Goal: Contribute content

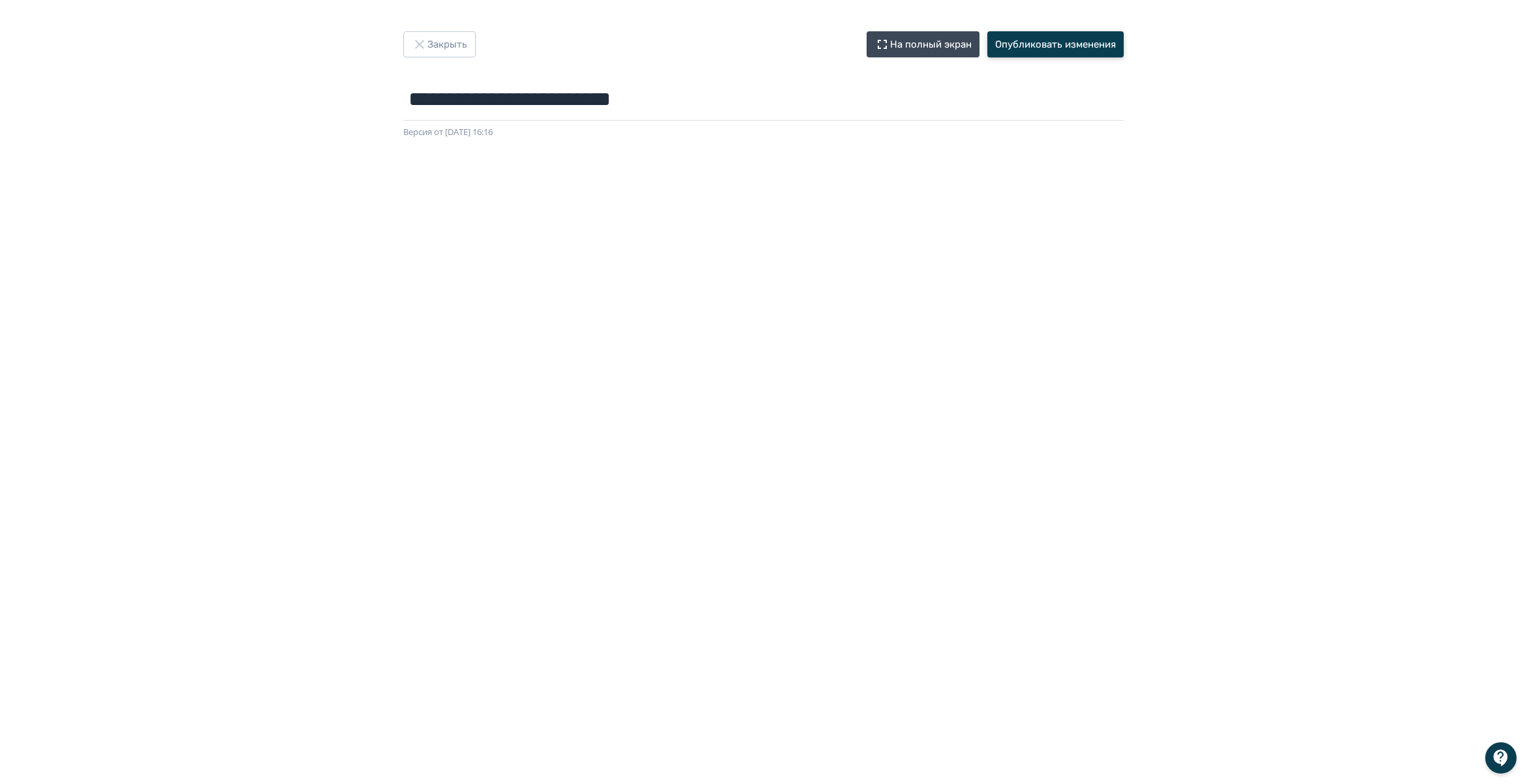
click at [1069, 41] on button "Опубликовать изменения" at bounding box center [1055, 44] width 137 height 26
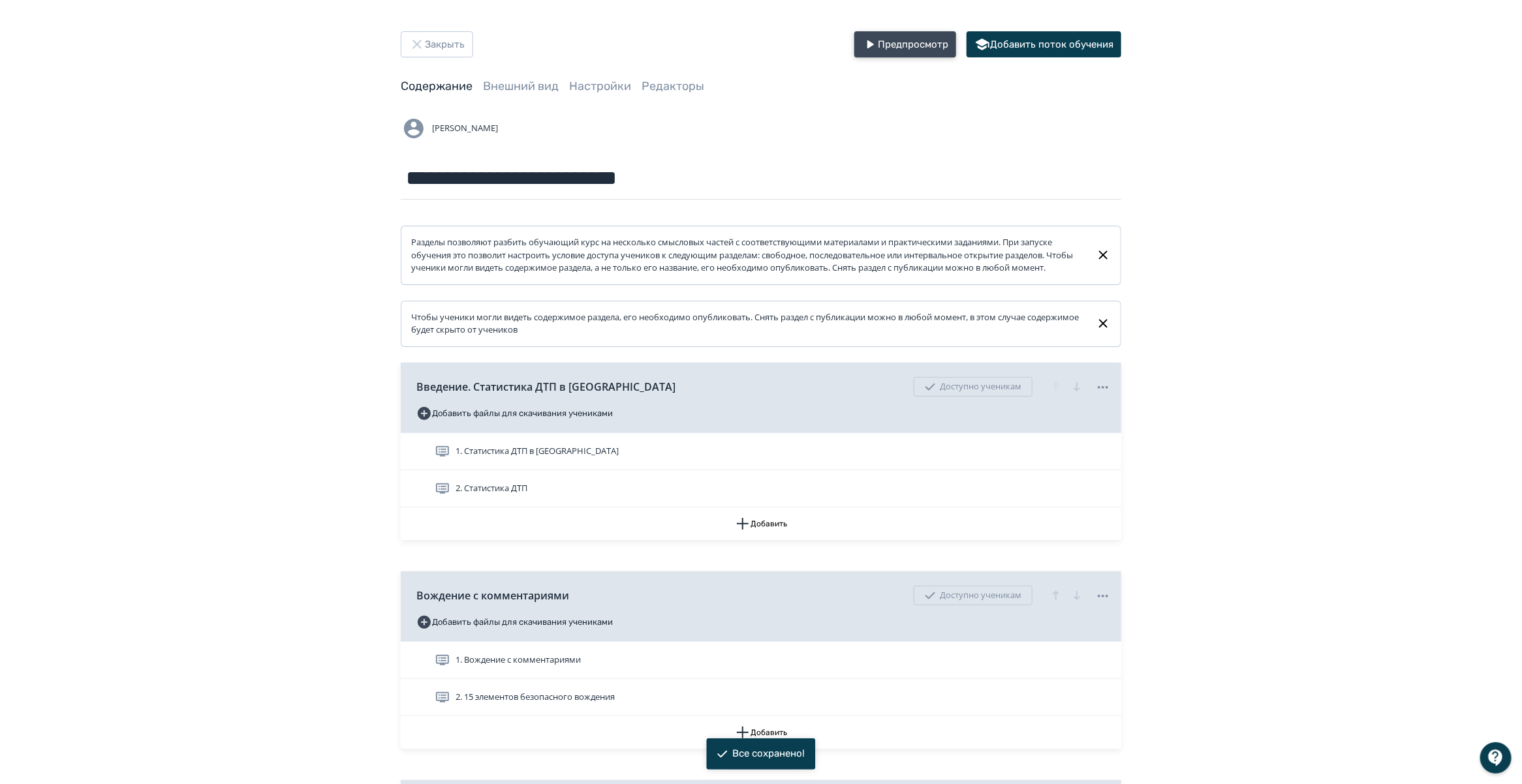
click at [922, 51] on button "Предпросмотр" at bounding box center [905, 44] width 102 height 26
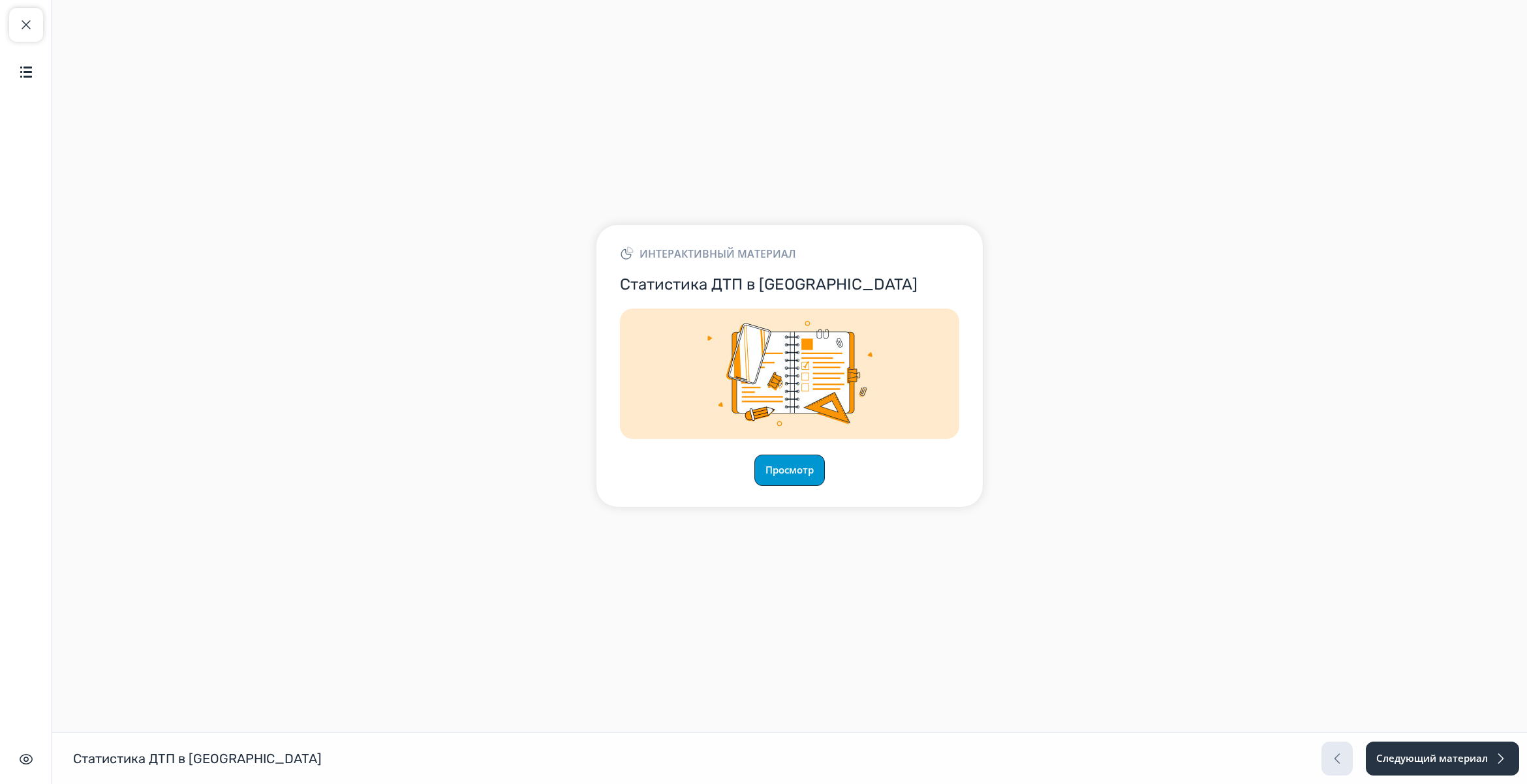
click at [793, 471] on button "Просмотр" at bounding box center [790, 470] width 71 height 31
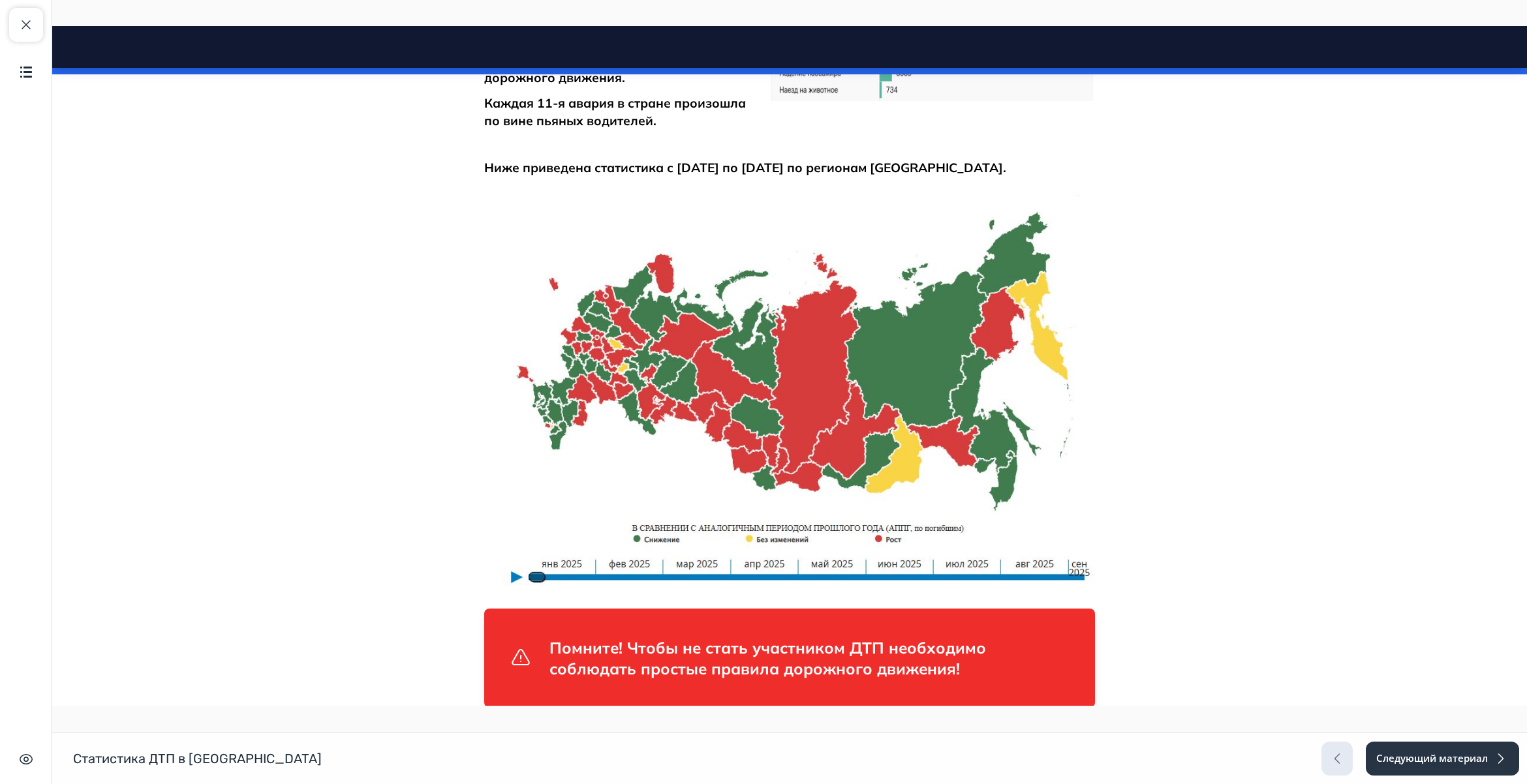
scroll to position [1276, 0]
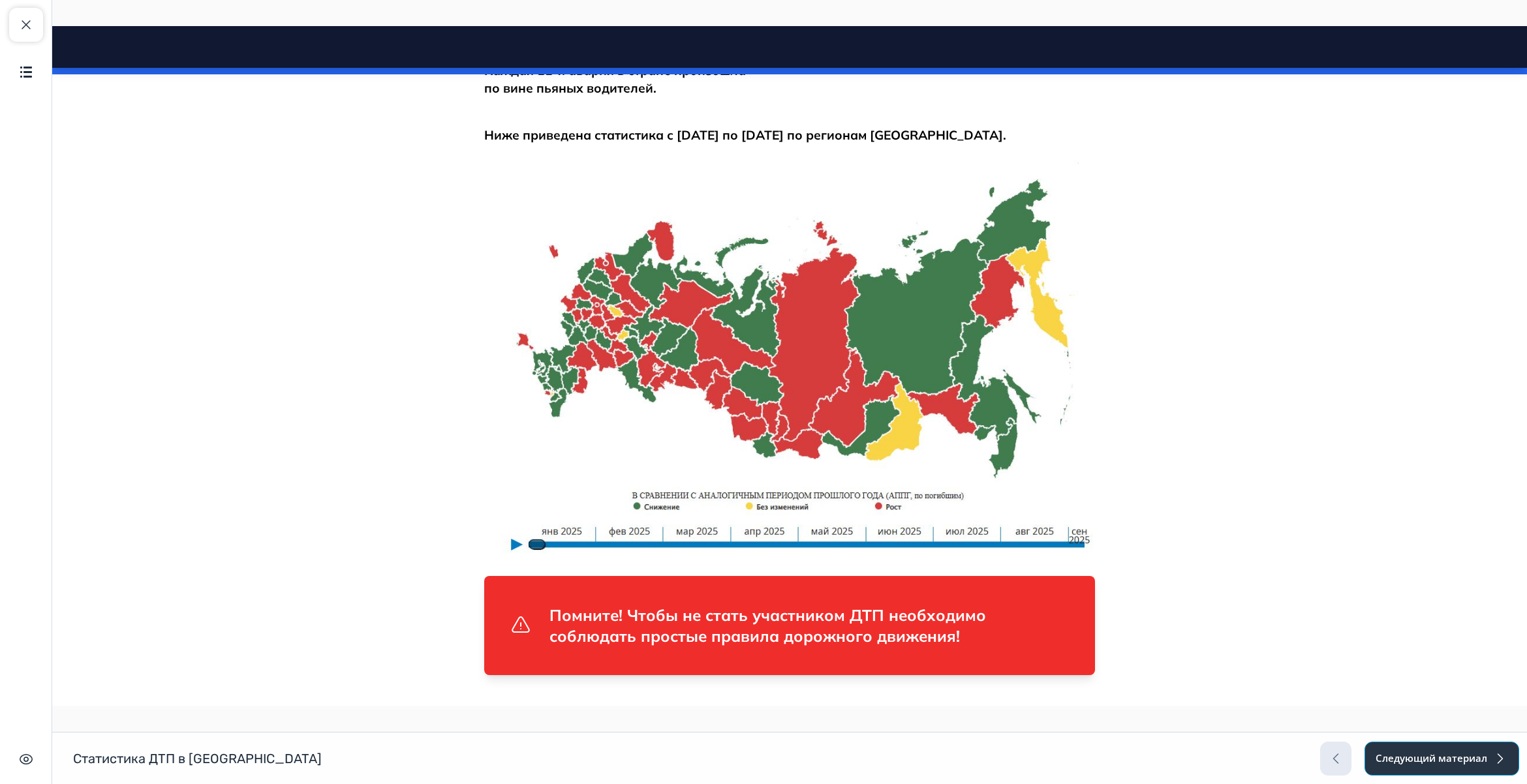
click at [1439, 762] on button "Следующий материал" at bounding box center [1441, 759] width 155 height 34
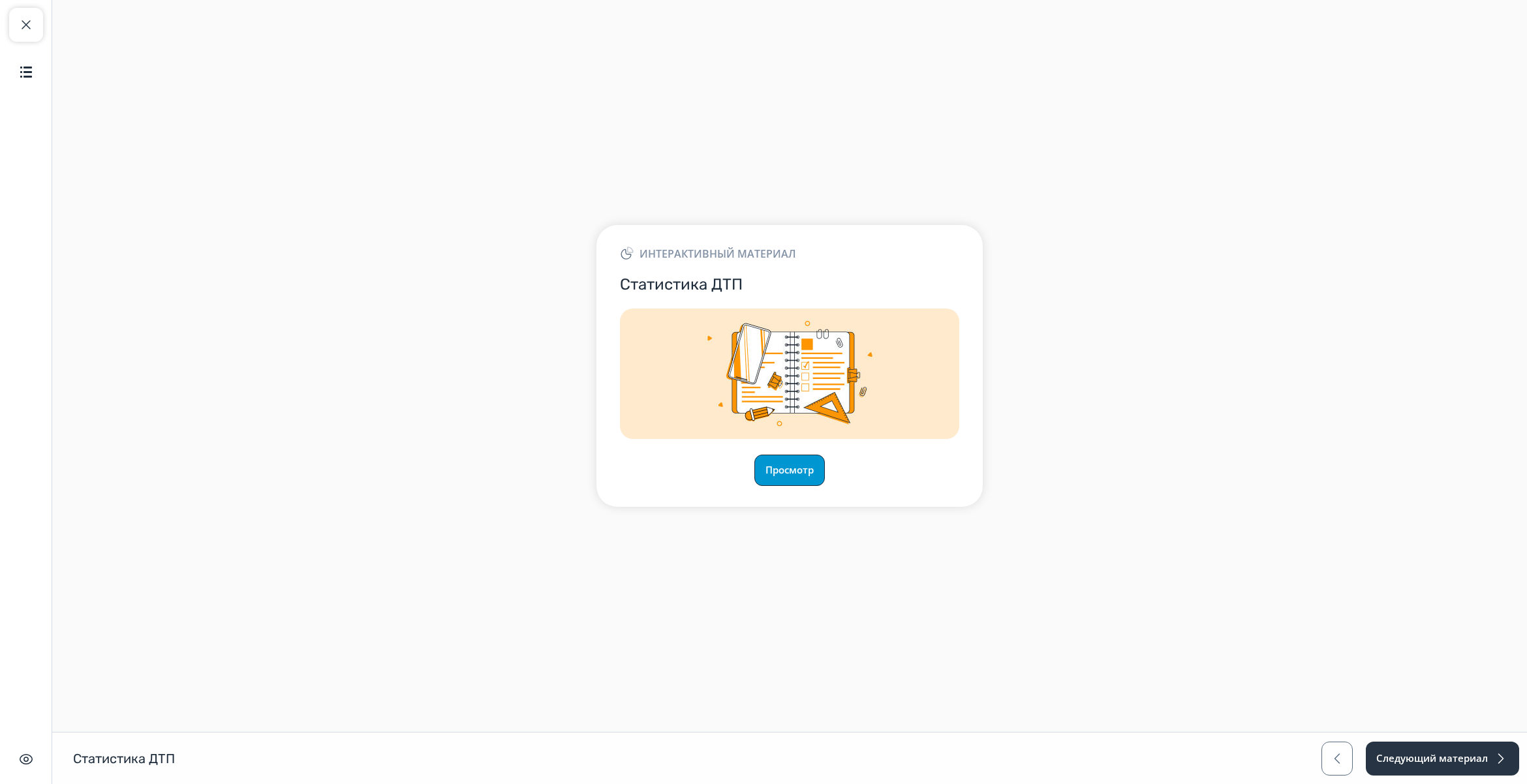
click at [794, 464] on button "Просмотр" at bounding box center [790, 470] width 71 height 31
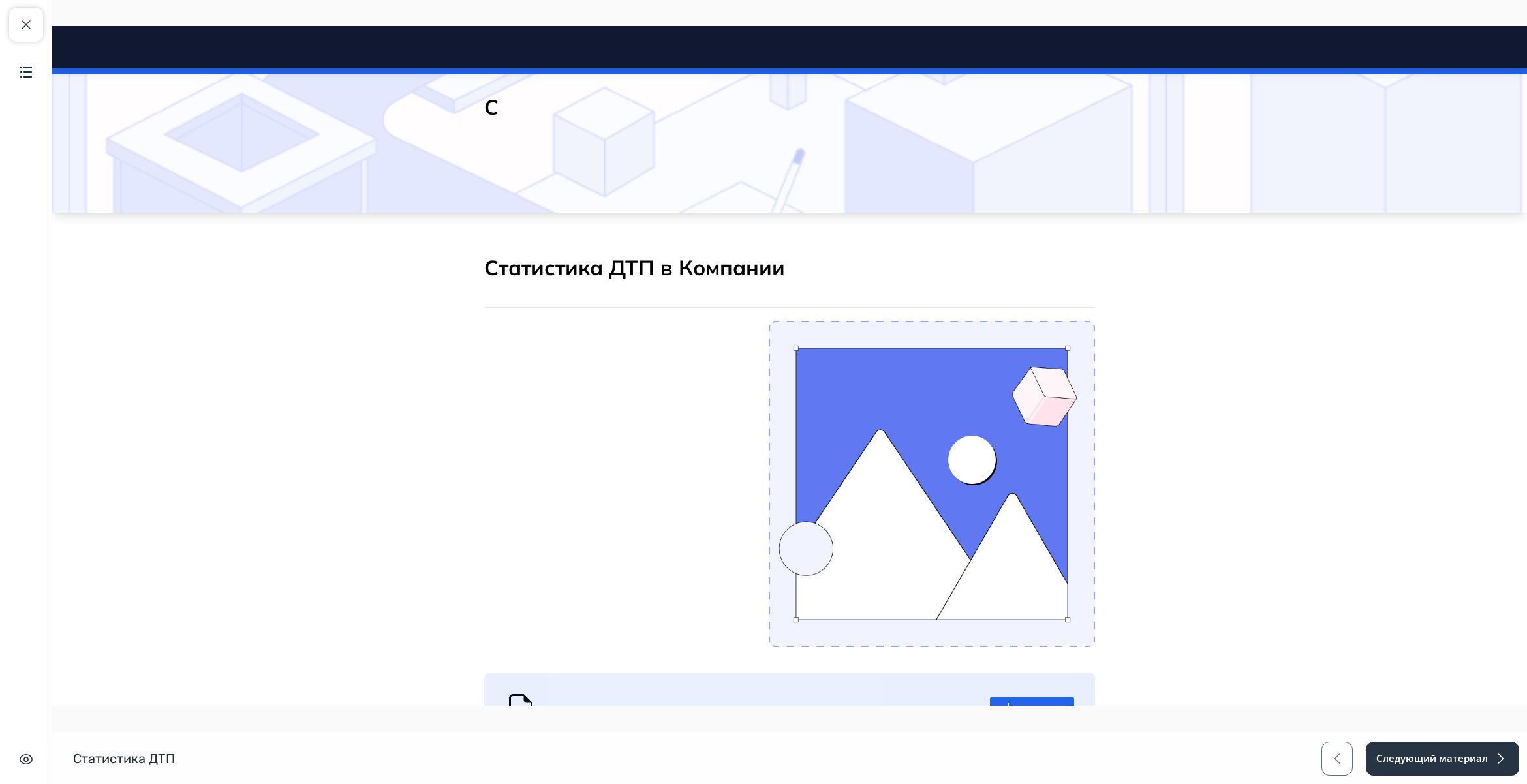
scroll to position [247, 0]
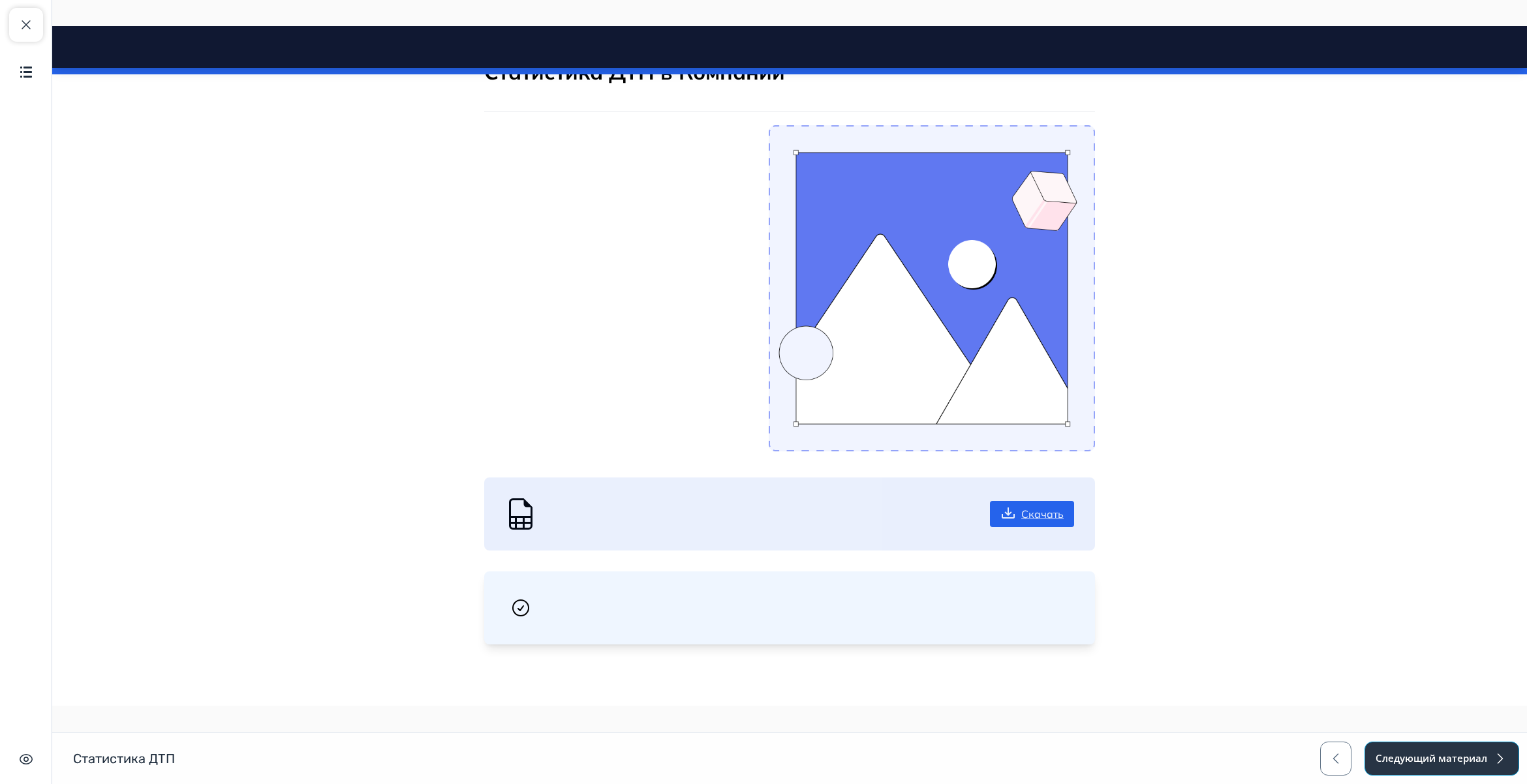
click at [1420, 754] on button "Следующий материал" at bounding box center [1441, 759] width 155 height 34
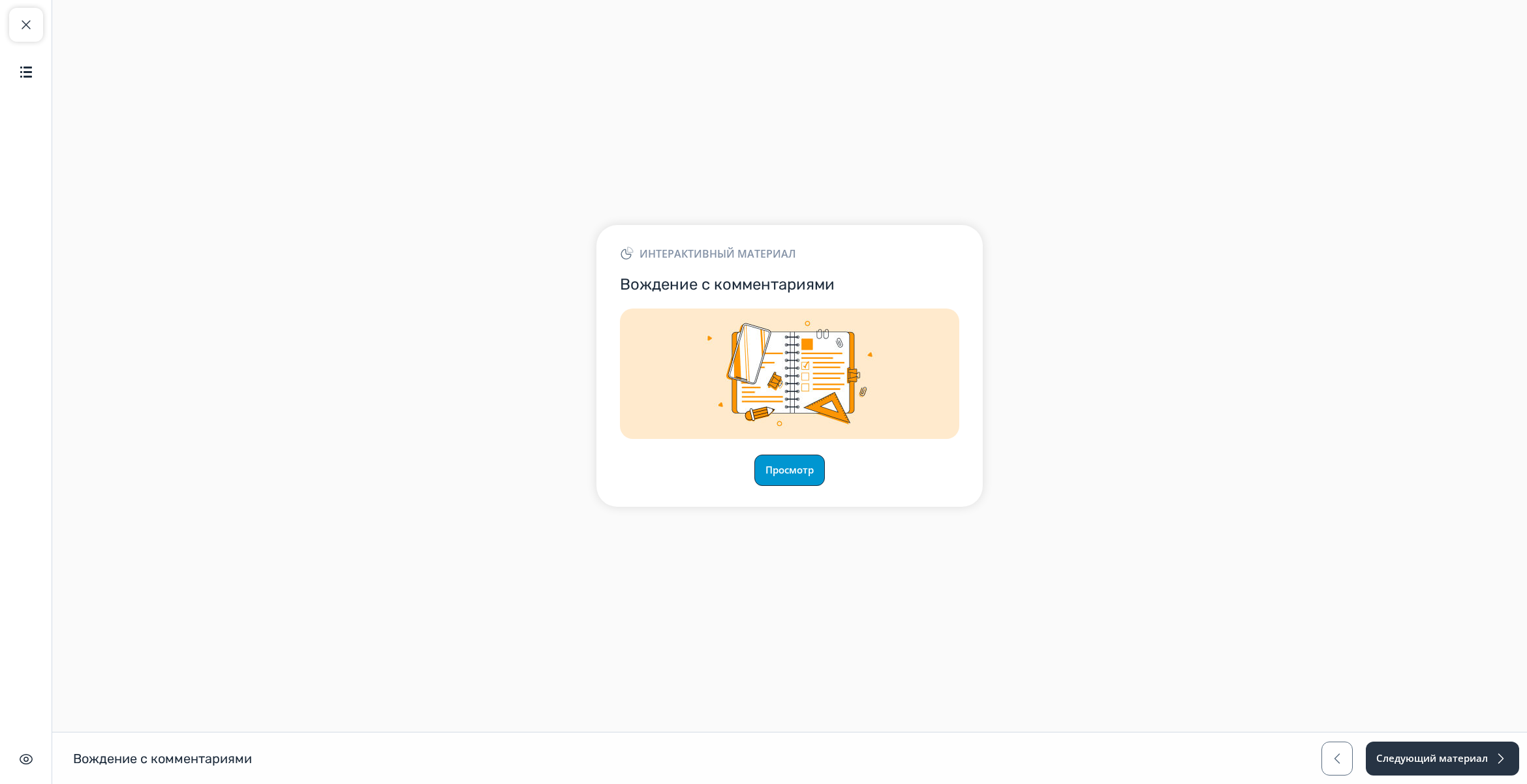
click at [794, 463] on button "Просмотр" at bounding box center [790, 470] width 71 height 31
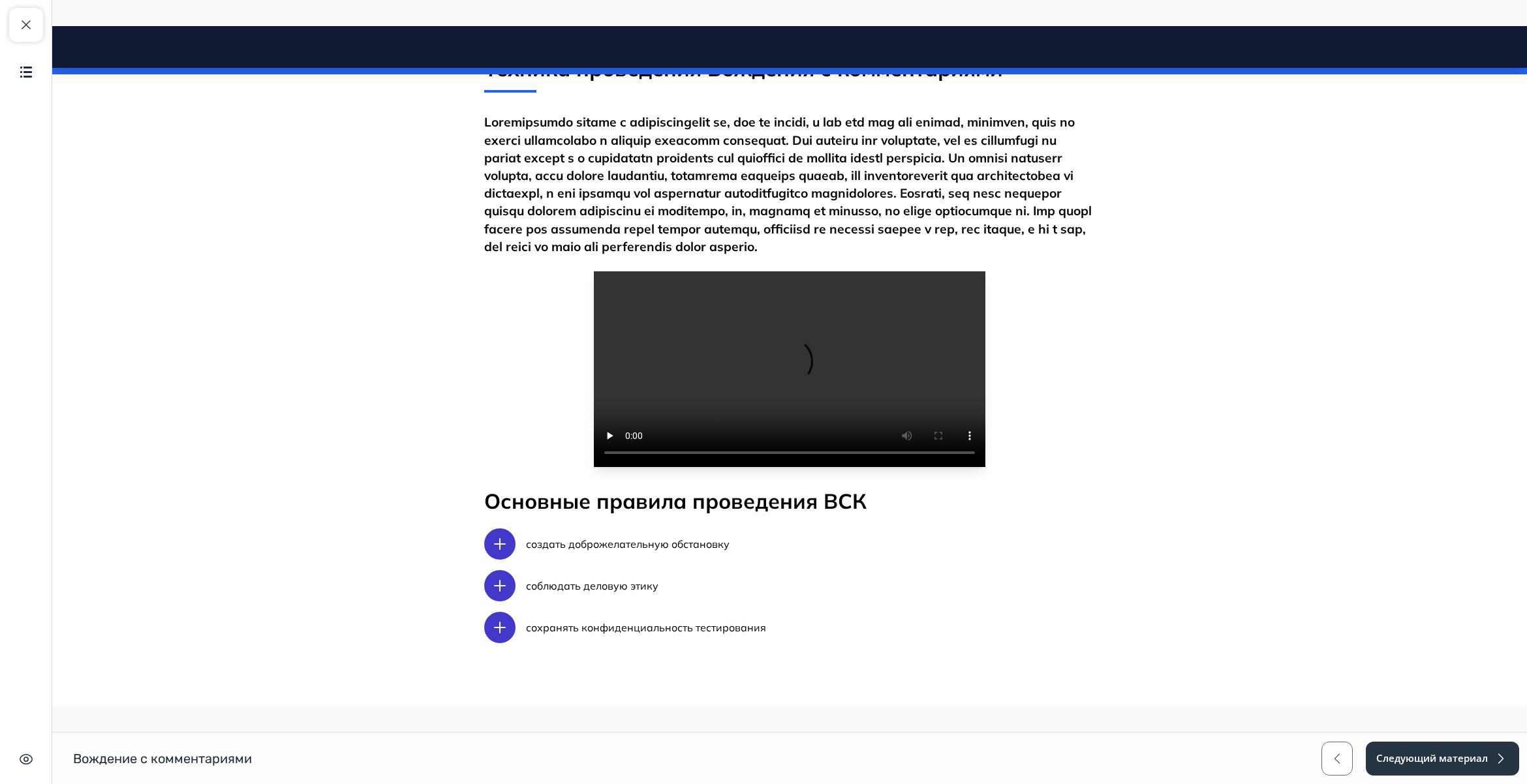
scroll to position [1188, 0]
click at [493, 631] on icon at bounding box center [500, 628] width 16 height 16
click at [1444, 754] on button "Следующий материал" at bounding box center [1441, 759] width 155 height 34
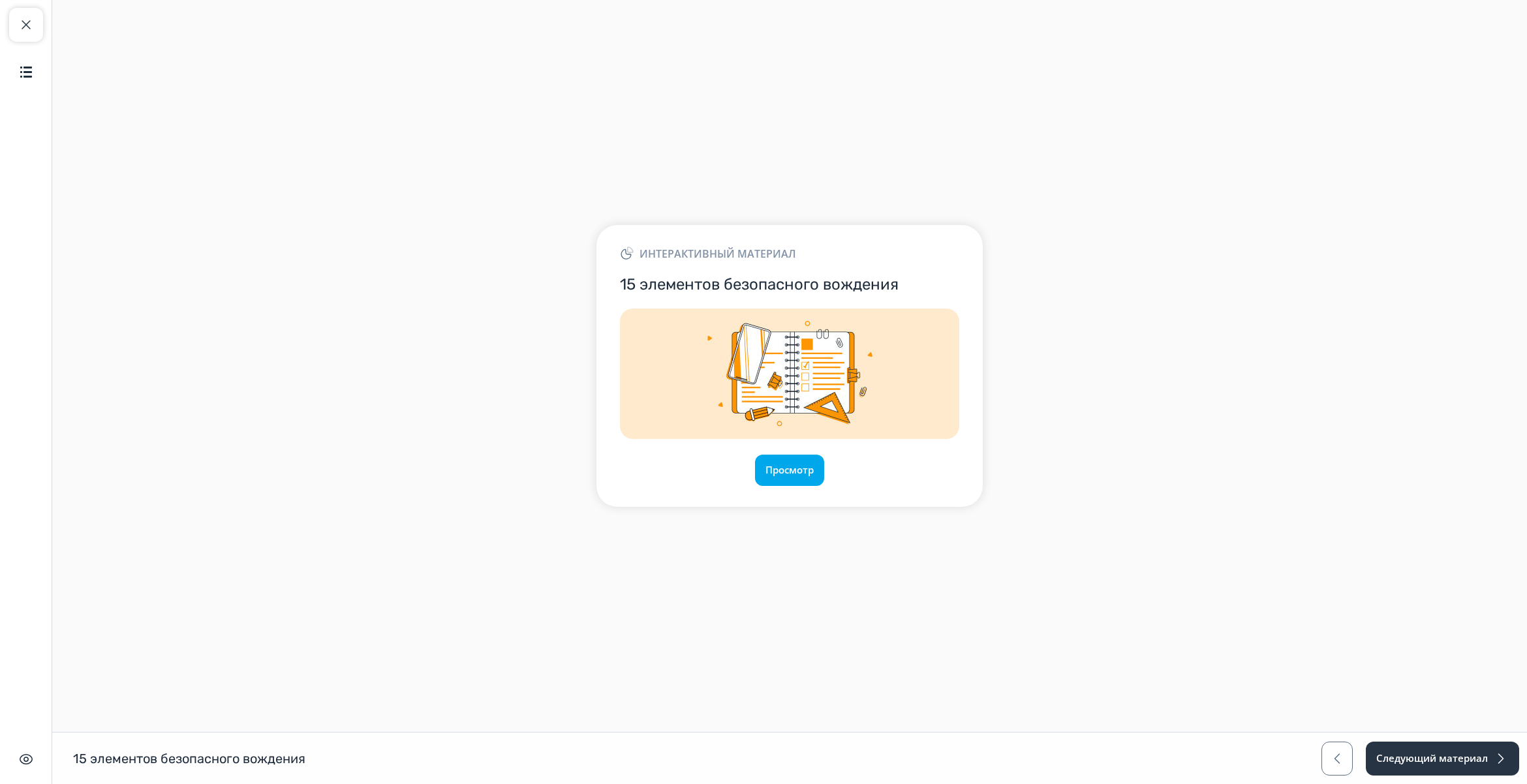
click at [753, 470] on div "Просмотр" at bounding box center [790, 470] width 339 height 31
click at [780, 465] on button "Просмотр" at bounding box center [790, 470] width 71 height 31
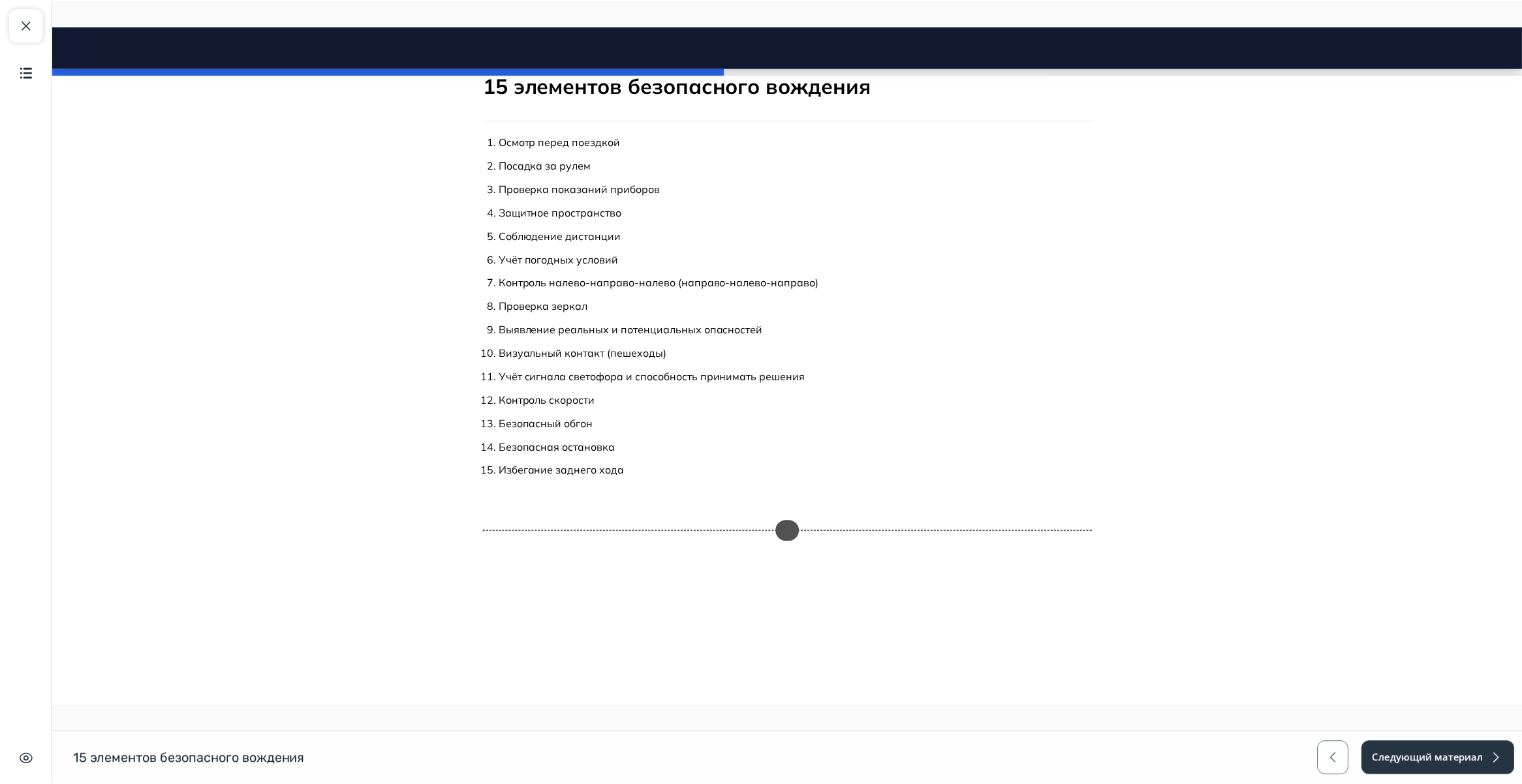
scroll to position [38, 0]
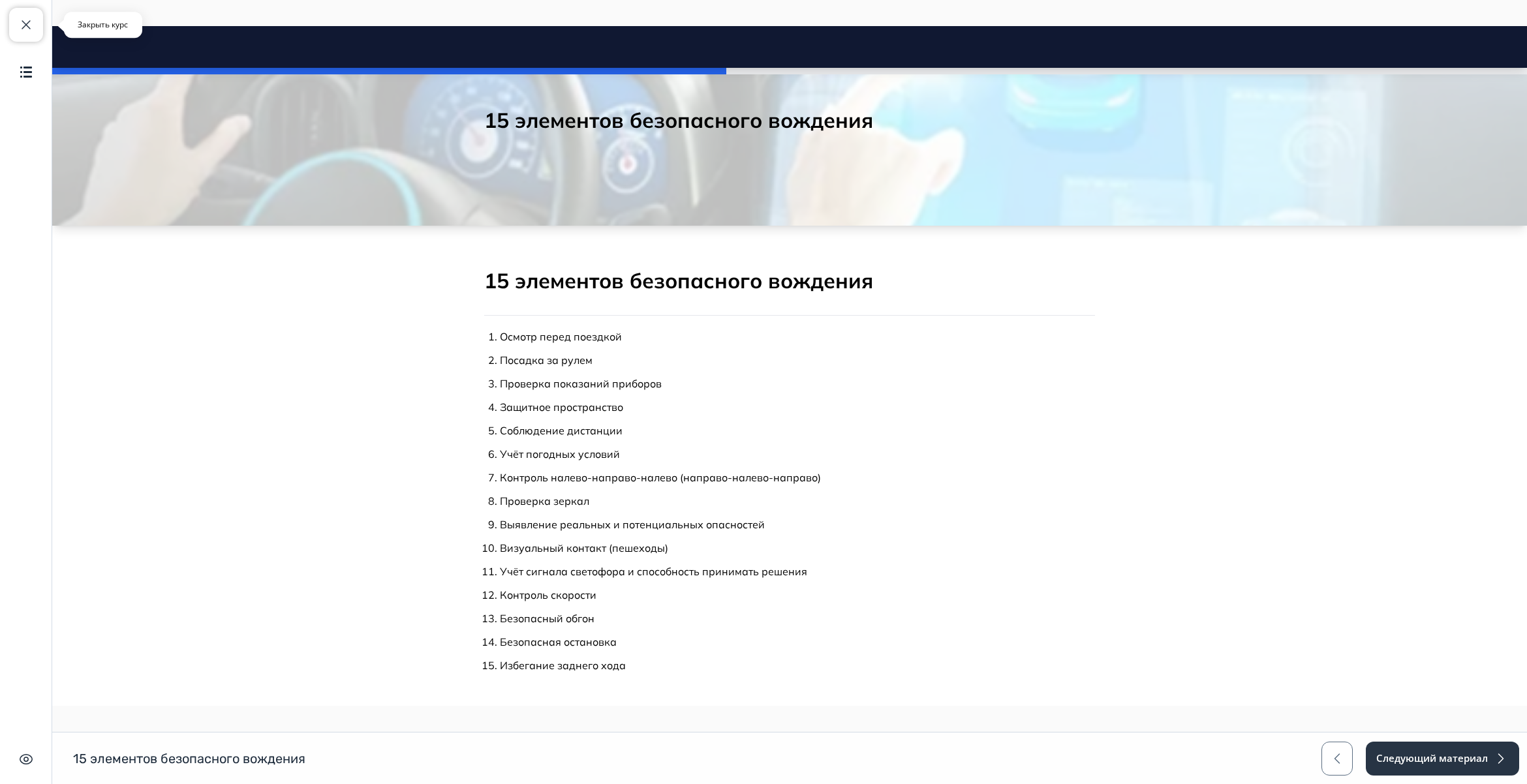
click at [21, 27] on span "button" at bounding box center [26, 25] width 16 height 16
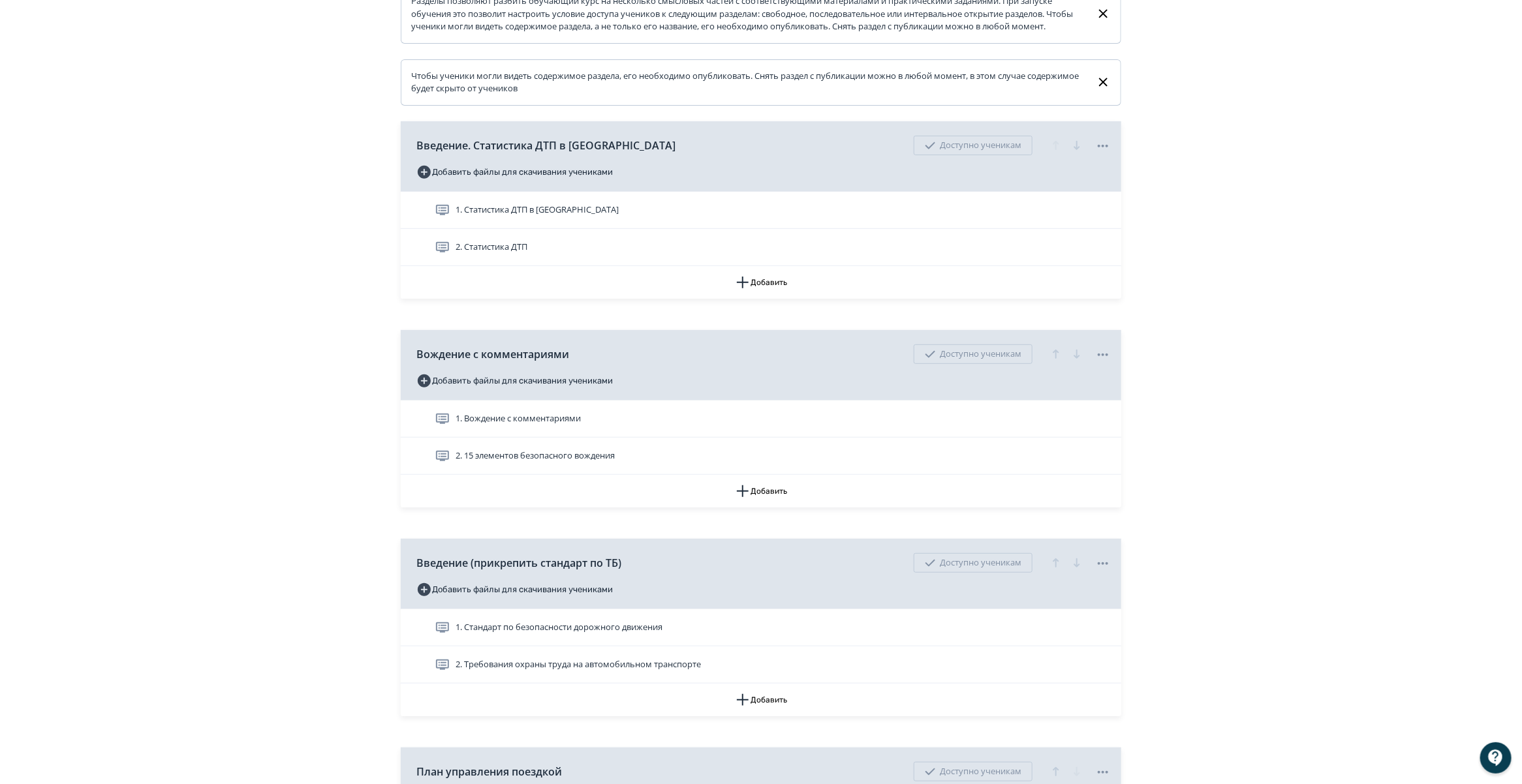
scroll to position [245, 0]
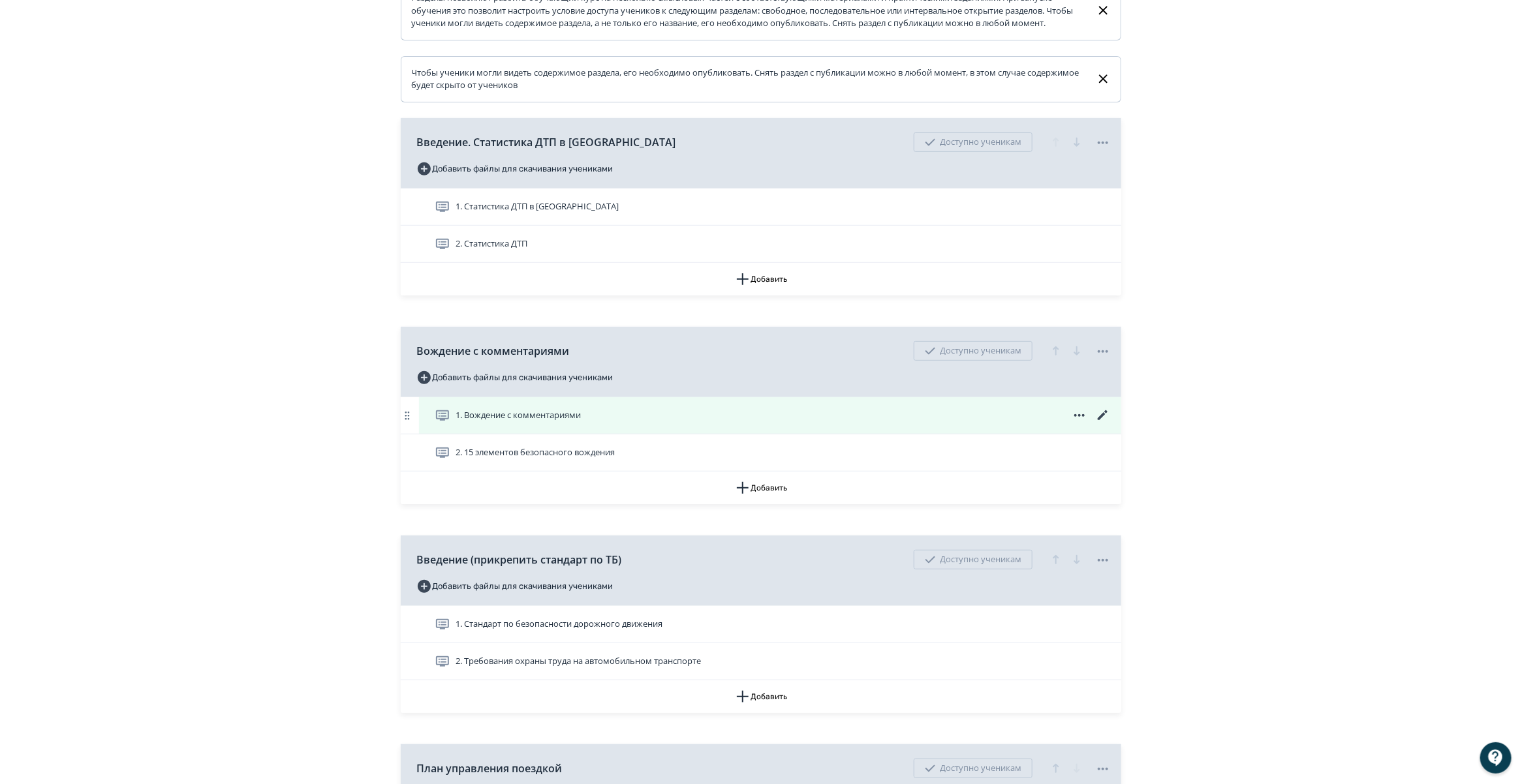
click at [1104, 423] on icon at bounding box center [1103, 416] width 16 height 16
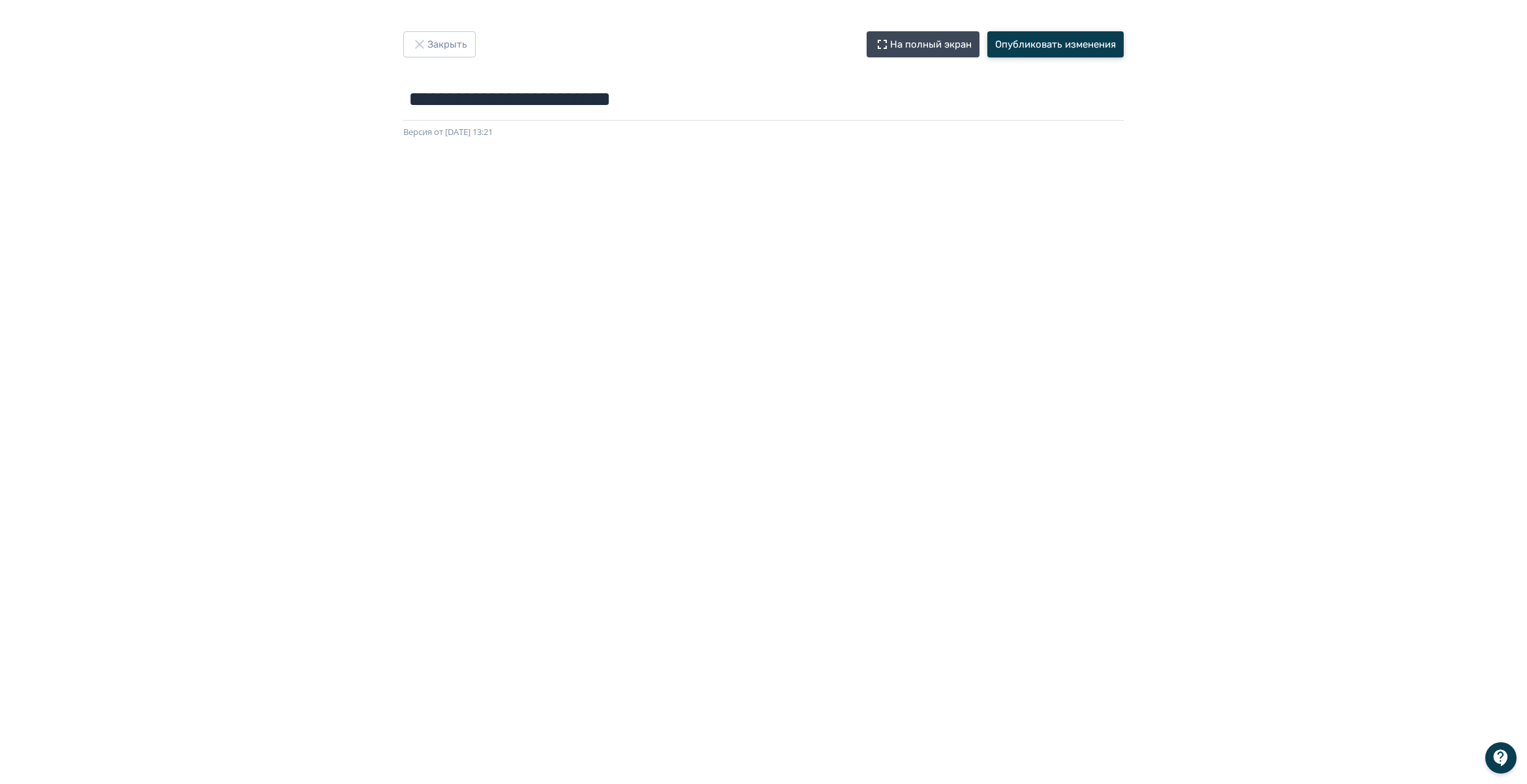
click at [1050, 37] on button "Опубликовать изменения" at bounding box center [1055, 44] width 137 height 26
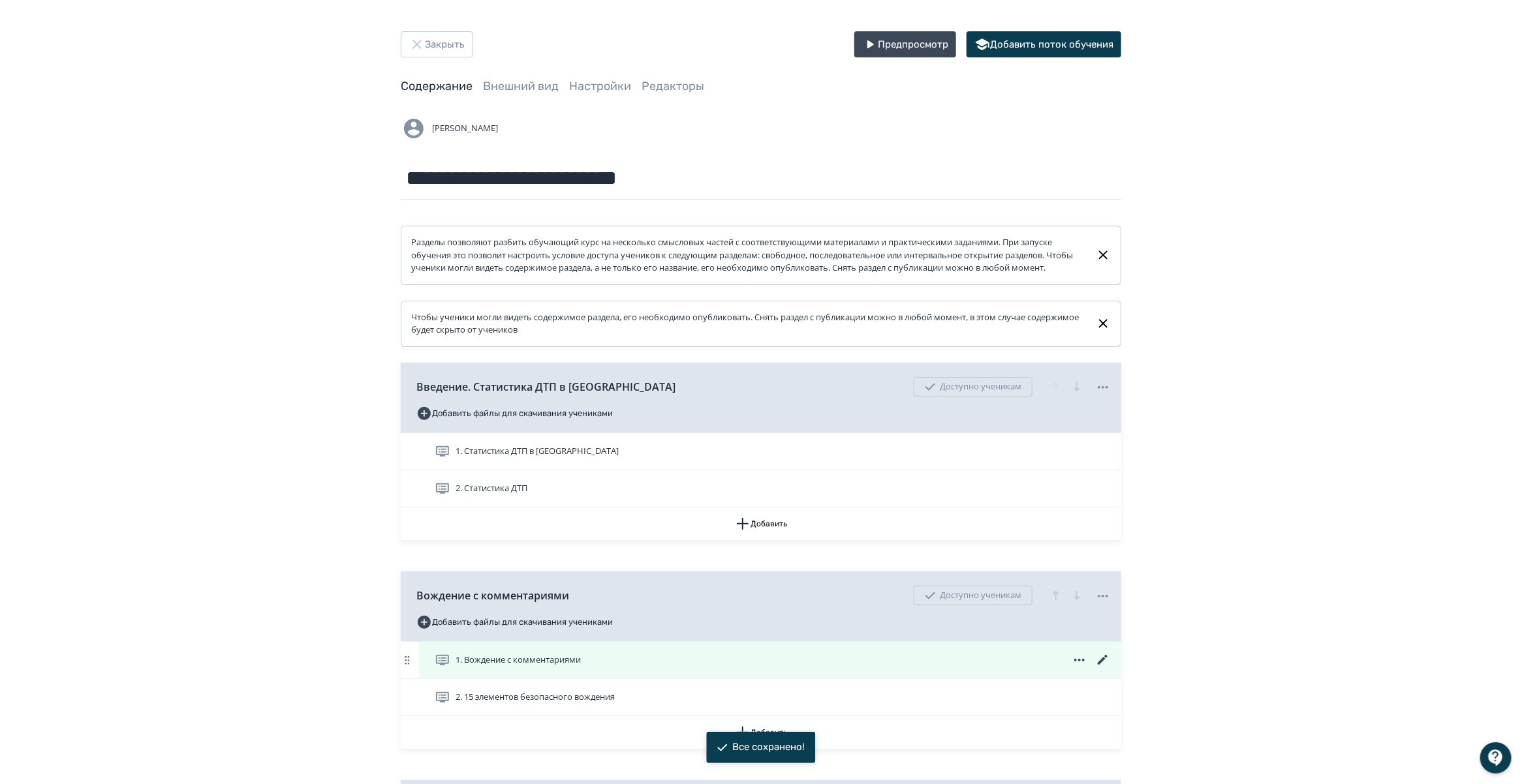
click at [1103, 665] on icon at bounding box center [1103, 660] width 10 height 10
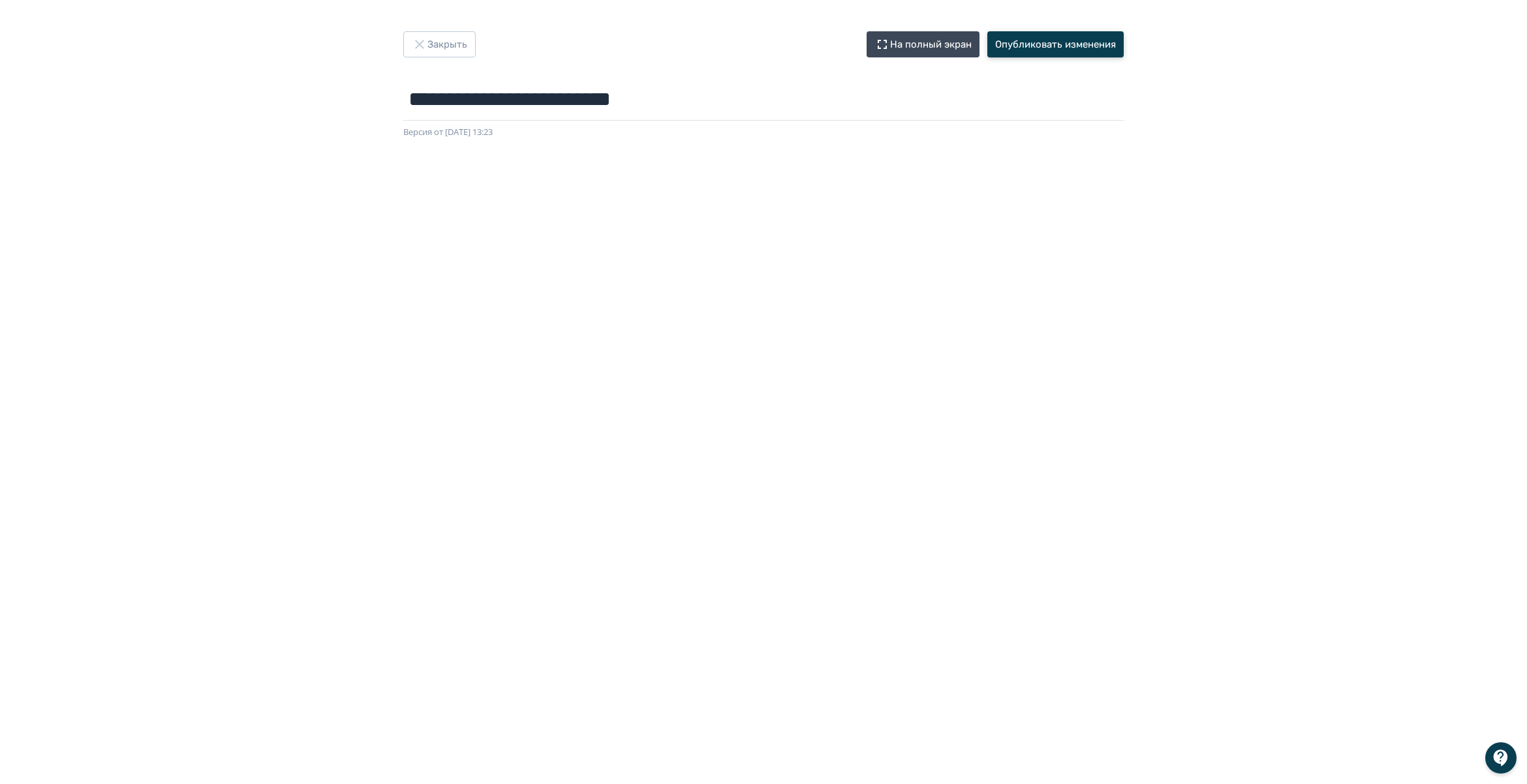
click at [1033, 41] on button "Опубликовать изменения" at bounding box center [1055, 44] width 137 height 26
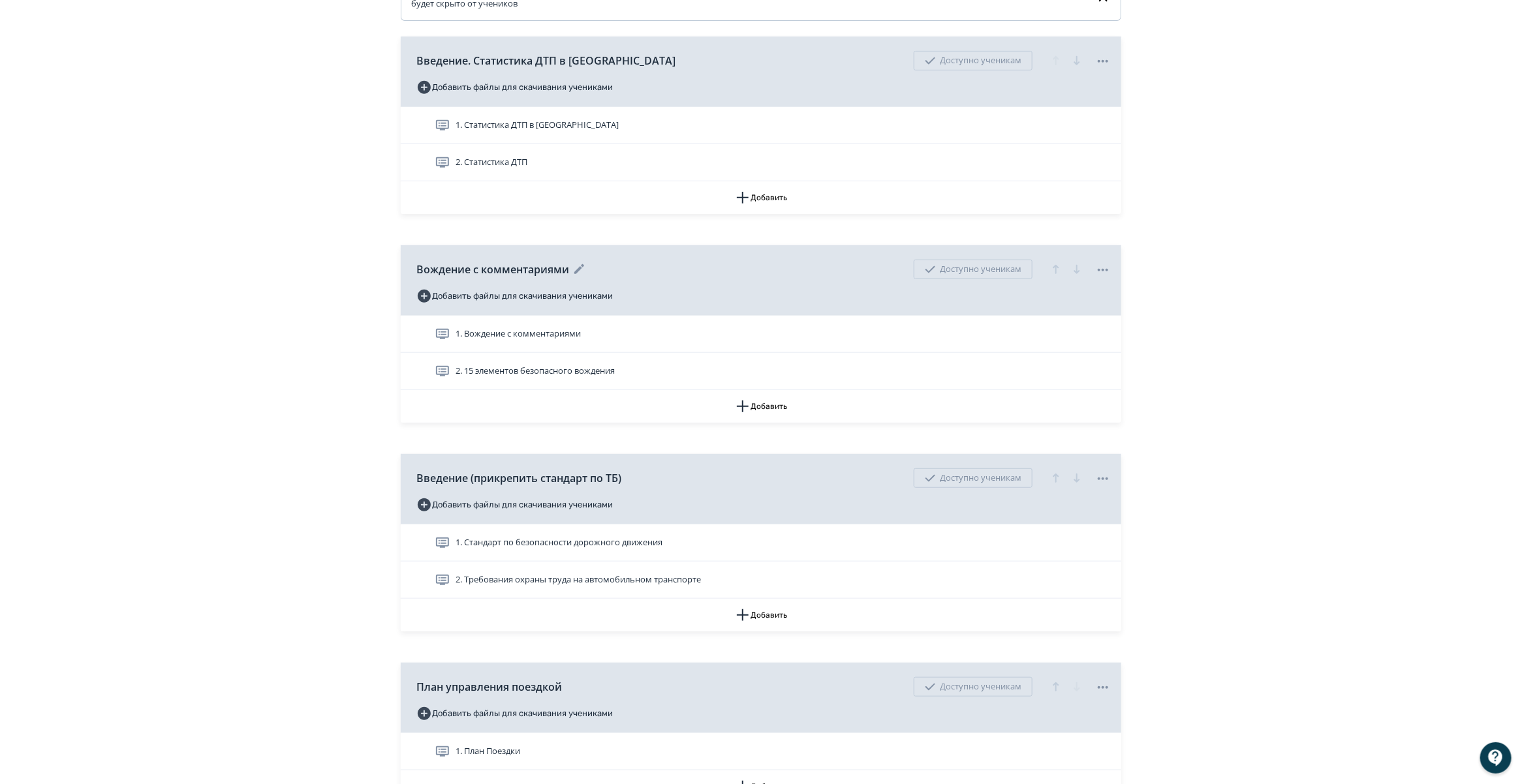
scroll to position [305, 0]
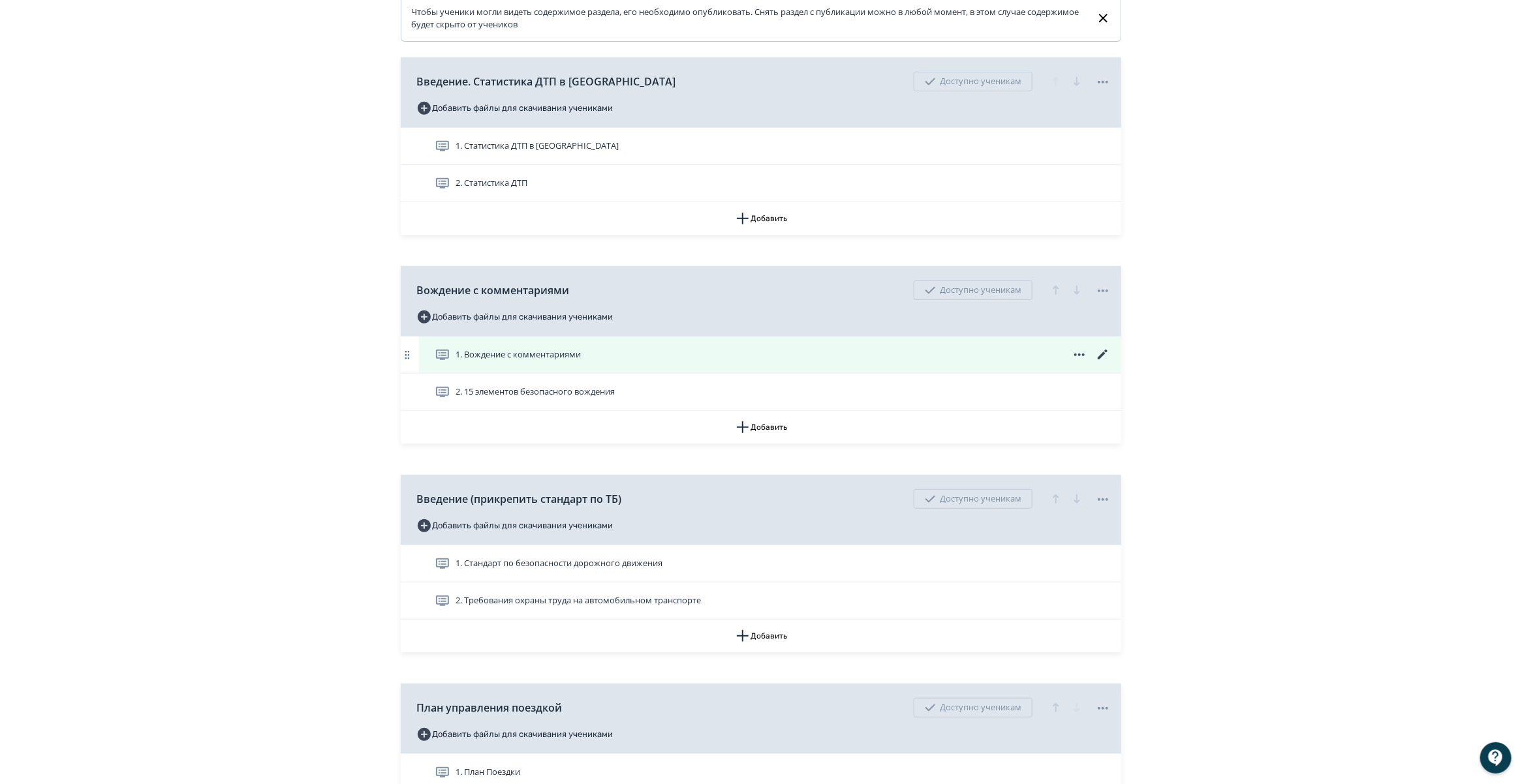
click at [1100, 363] on icon at bounding box center [1103, 355] width 16 height 16
